Goal: Transaction & Acquisition: Purchase product/service

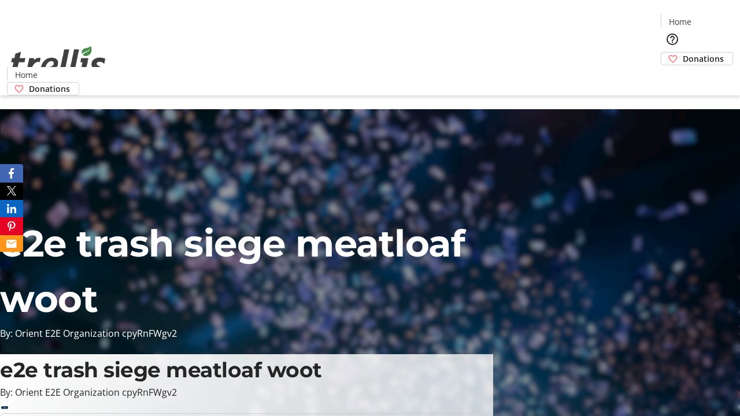
click at [683, 53] on span "Donations" at bounding box center [703, 59] width 41 height 12
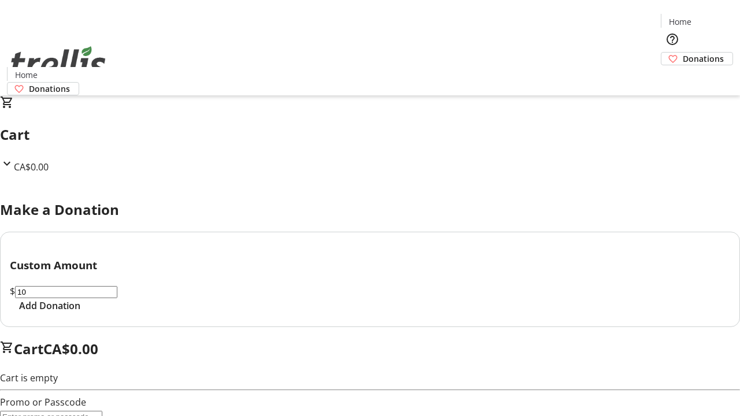
click at [80, 313] on span "Add Donation" at bounding box center [49, 306] width 61 height 14
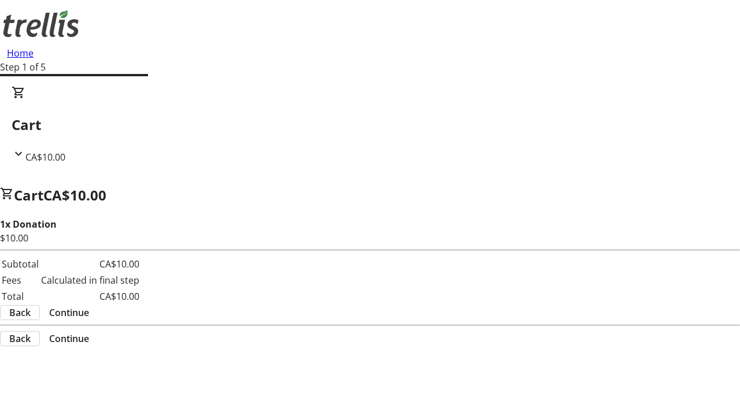
select select "CA"
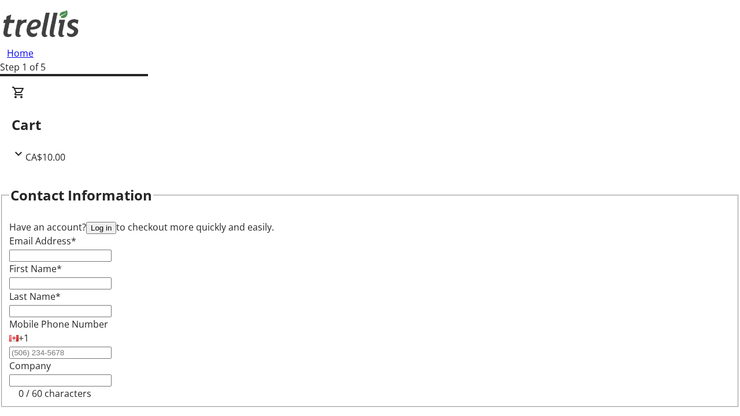
click at [116, 222] on button "Log in" at bounding box center [101, 228] width 30 height 12
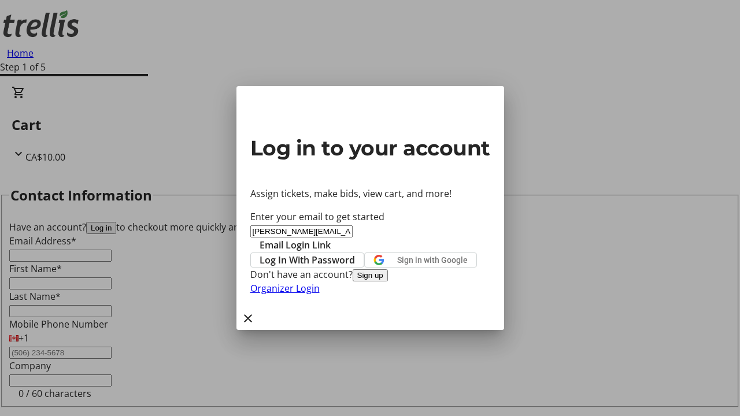
type input "[PERSON_NAME][EMAIL_ADDRESS][DOMAIN_NAME]"
click at [331, 238] on span "Email Login Link" at bounding box center [295, 245] width 71 height 14
